Goal: Task Accomplishment & Management: Manage account settings

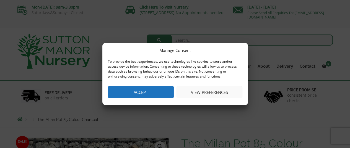
click at [195, 93] on button "View preferences" at bounding box center [209, 92] width 66 height 12
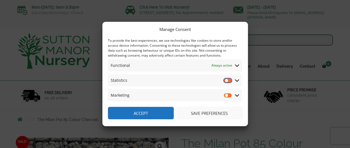
click at [228, 82] on input "Statistics" at bounding box center [228, 81] width 8 height 6
checkbox input "true"
click at [228, 92] on span "Marketing Marketing" at bounding box center [175, 95] width 134 height 12
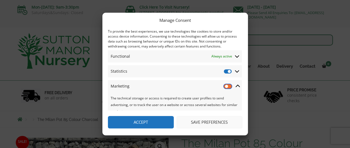
click at [227, 86] on input "Marketing" at bounding box center [228, 86] width 8 height 6
click at [236, 85] on icon at bounding box center [237, 86] width 4 height 5
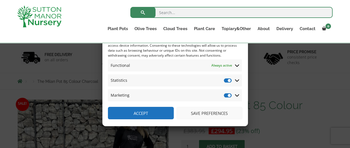
scroll to position [28, 0]
click at [224, 95] on input "Marketing" at bounding box center [228, 96] width 8 height 6
checkbox input "false"
click at [224, 81] on input "Statistics" at bounding box center [228, 81] width 8 height 6
checkbox input "false"
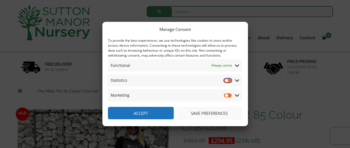
scroll to position [0, 0]
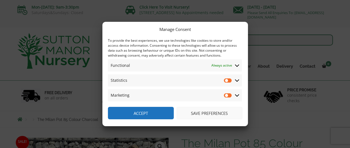
click at [144, 113] on button "Accept" at bounding box center [141, 113] width 66 height 12
